Goal: Information Seeking & Learning: Learn about a topic

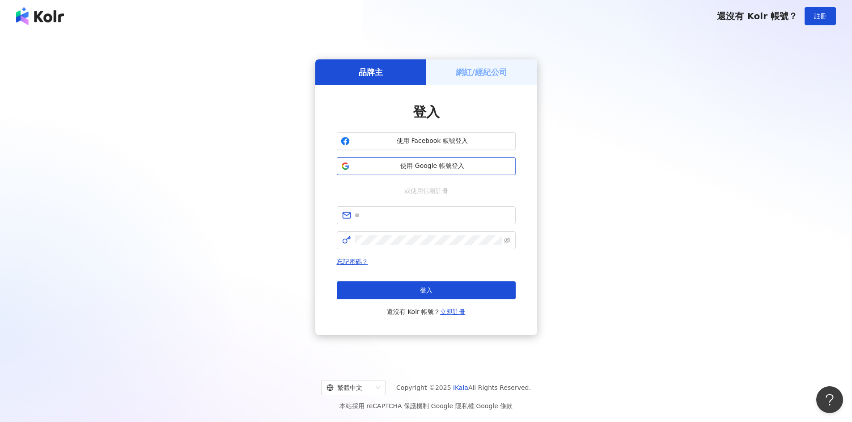
click at [434, 169] on span "使用 Google 帳號登入" at bounding box center [432, 166] width 158 height 9
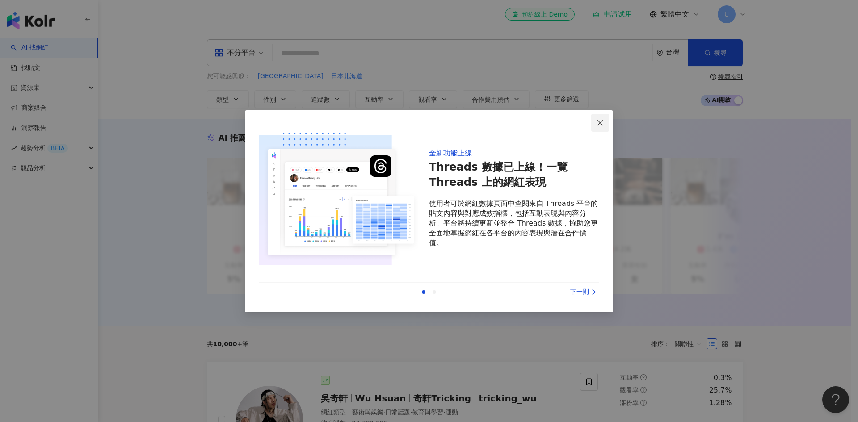
click at [599, 119] on icon "close" at bounding box center [600, 122] width 7 height 7
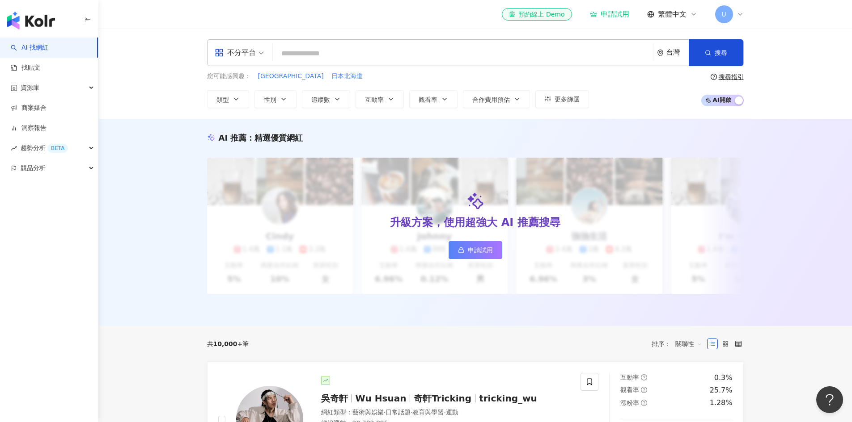
click at [396, 52] on input "search" at bounding box center [462, 53] width 373 height 17
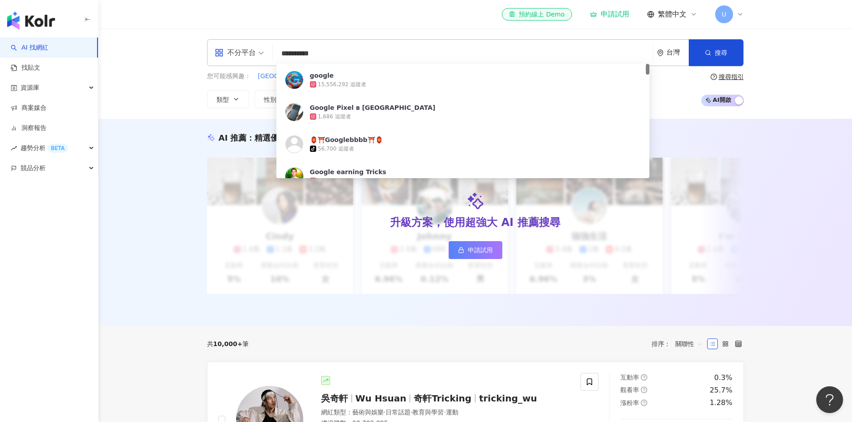
type input "********"
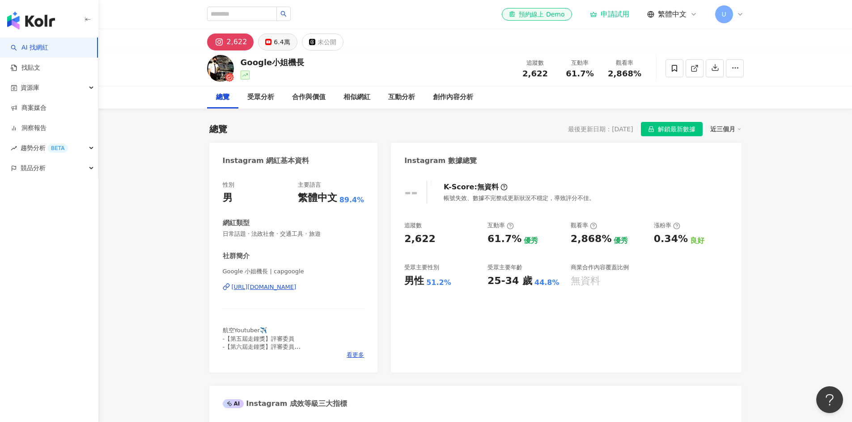
click at [277, 45] on div "6.4萬" at bounding box center [282, 42] width 16 height 13
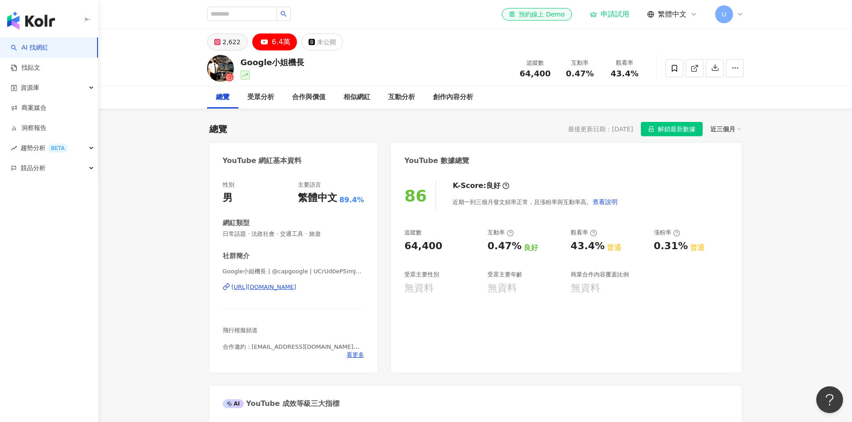
click at [234, 43] on div "2,622" at bounding box center [232, 42] width 18 height 13
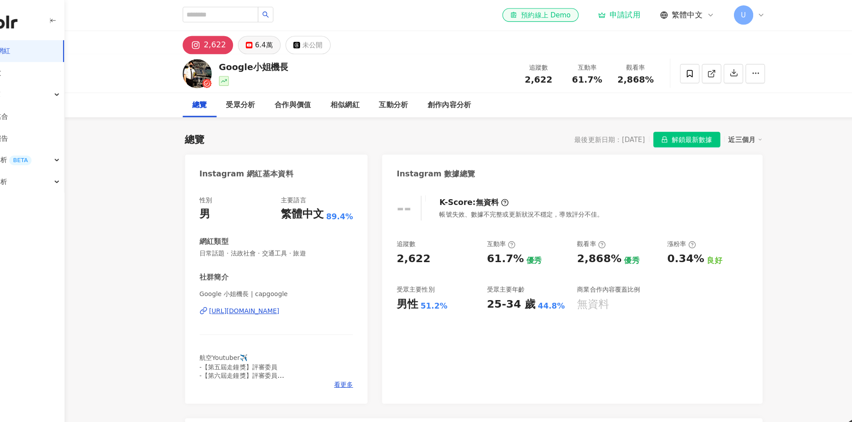
click at [280, 48] on div "6.4萬" at bounding box center [282, 42] width 16 height 13
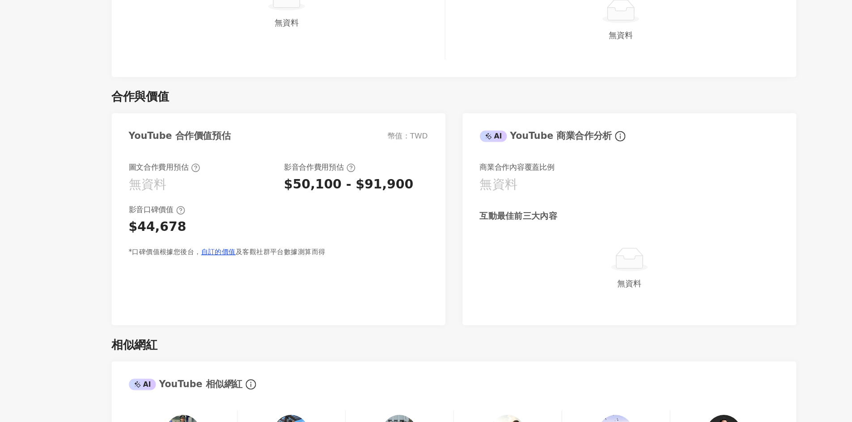
scroll to position [816, 0]
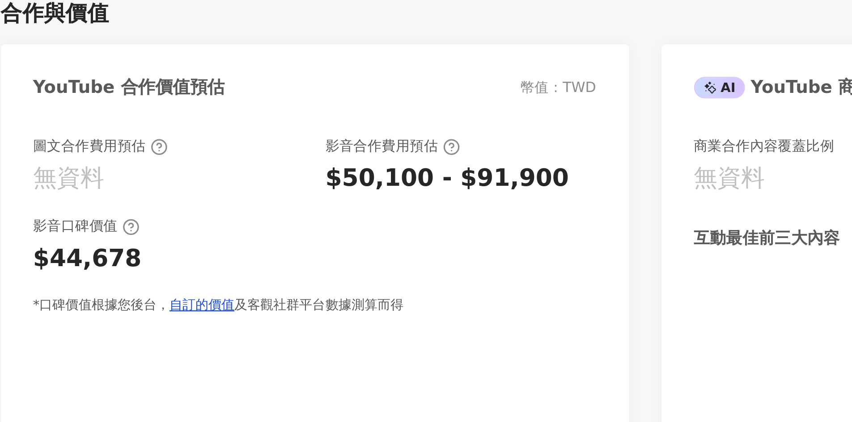
click at [411, 267] on div "$44,678" at bounding box center [339, 271] width 232 height 14
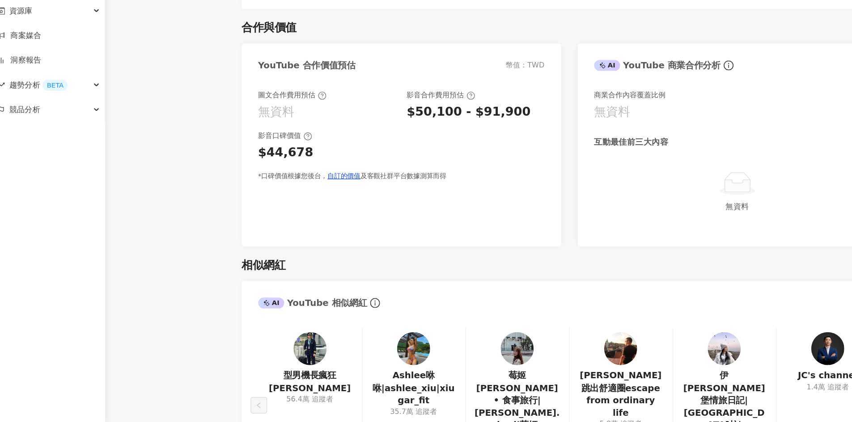
scroll to position [902, 0]
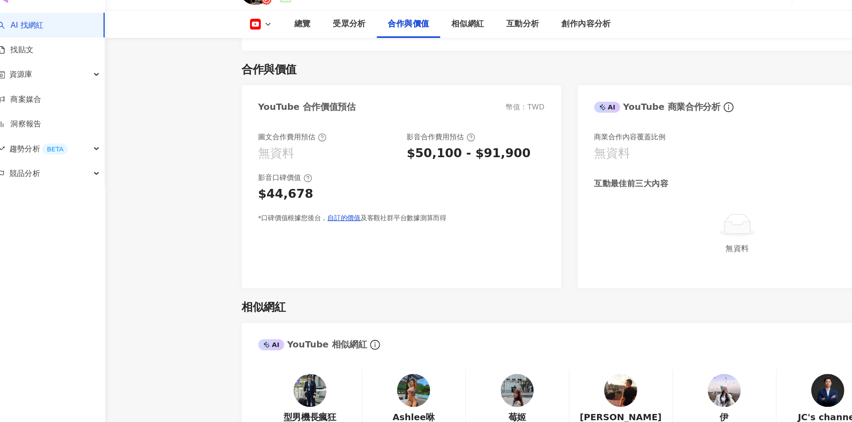
drag, startPoint x: 203, startPoint y: 88, endPoint x: 279, endPoint y: 157, distance: 103.1
drag, startPoint x: 279, startPoint y: 157, endPoint x: 164, endPoint y: 174, distance: 116.6
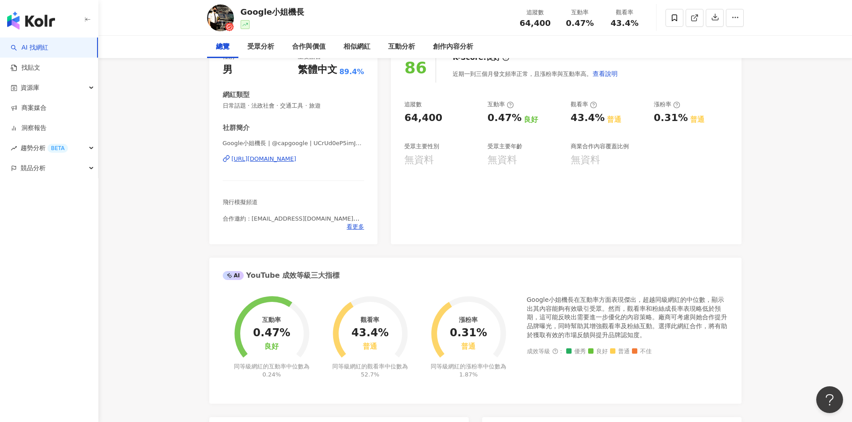
scroll to position [0, 0]
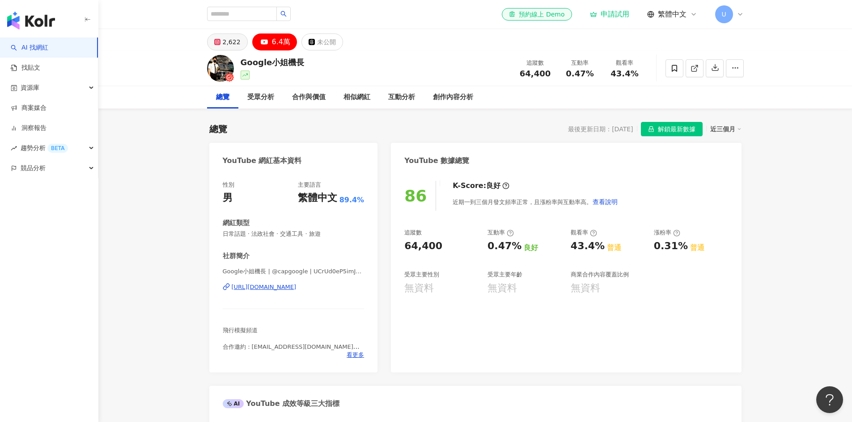
click at [228, 39] on div "2,622" at bounding box center [232, 42] width 18 height 13
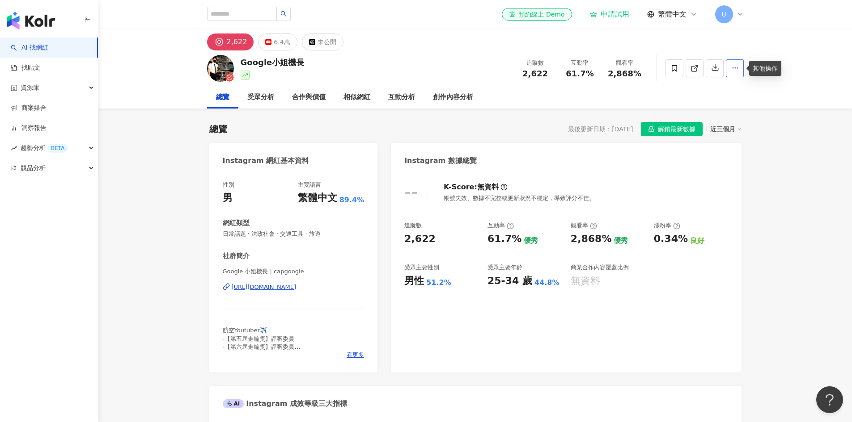
click at [739, 70] on button "button" at bounding box center [734, 68] width 18 height 18
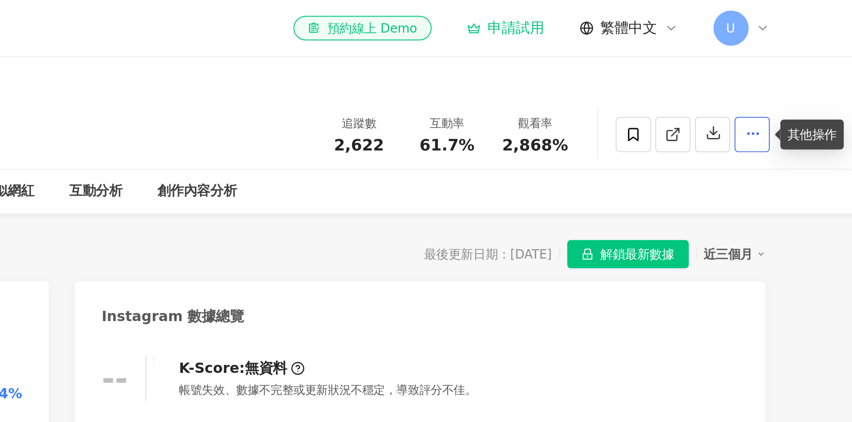
click at [734, 65] on icon "button" at bounding box center [735, 68] width 8 height 8
